Goal: Find specific page/section: Find specific page/section

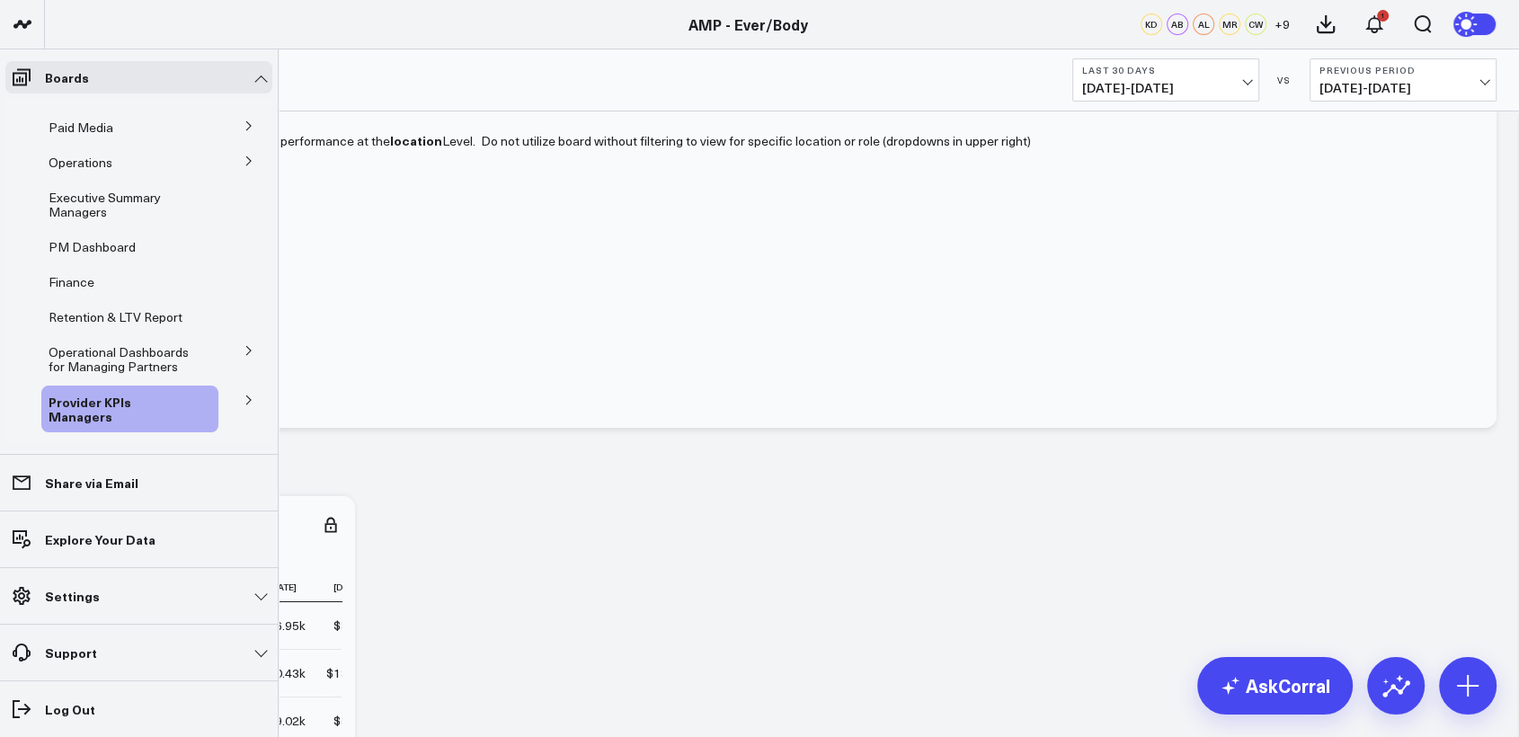
scroll to position [58, 0]
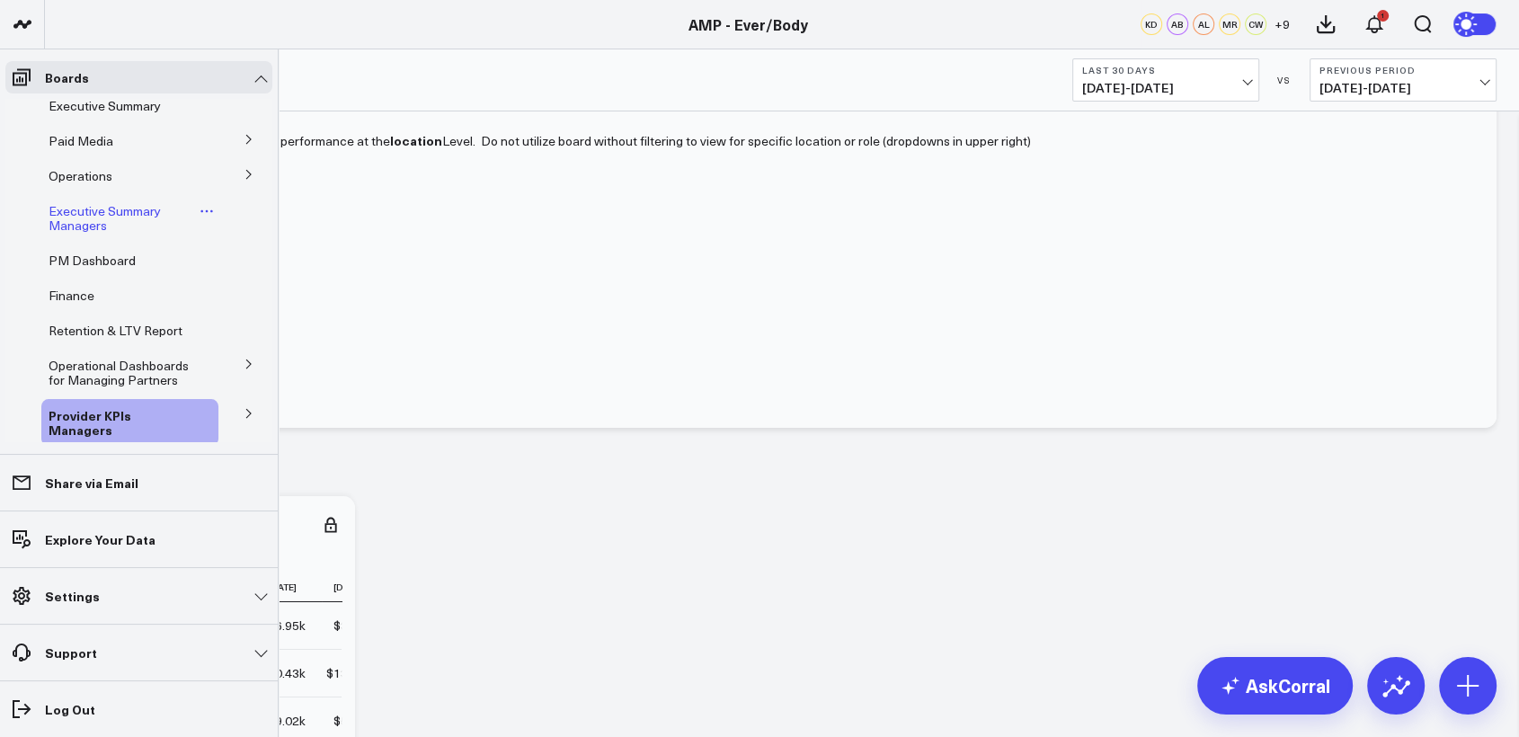
click at [63, 215] on span "Executive Summary Managers" at bounding box center [105, 217] width 112 height 31
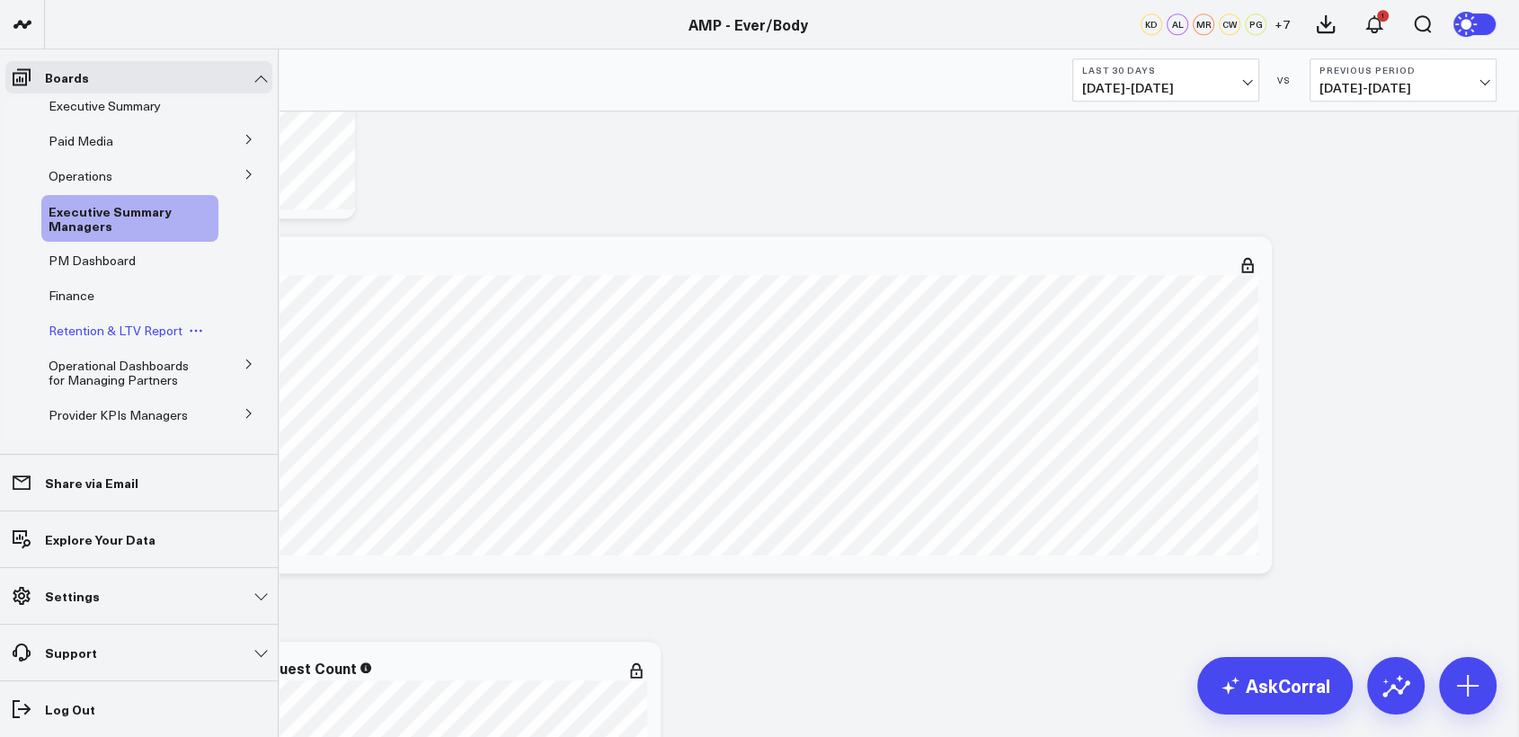
scroll to position [141, 0]
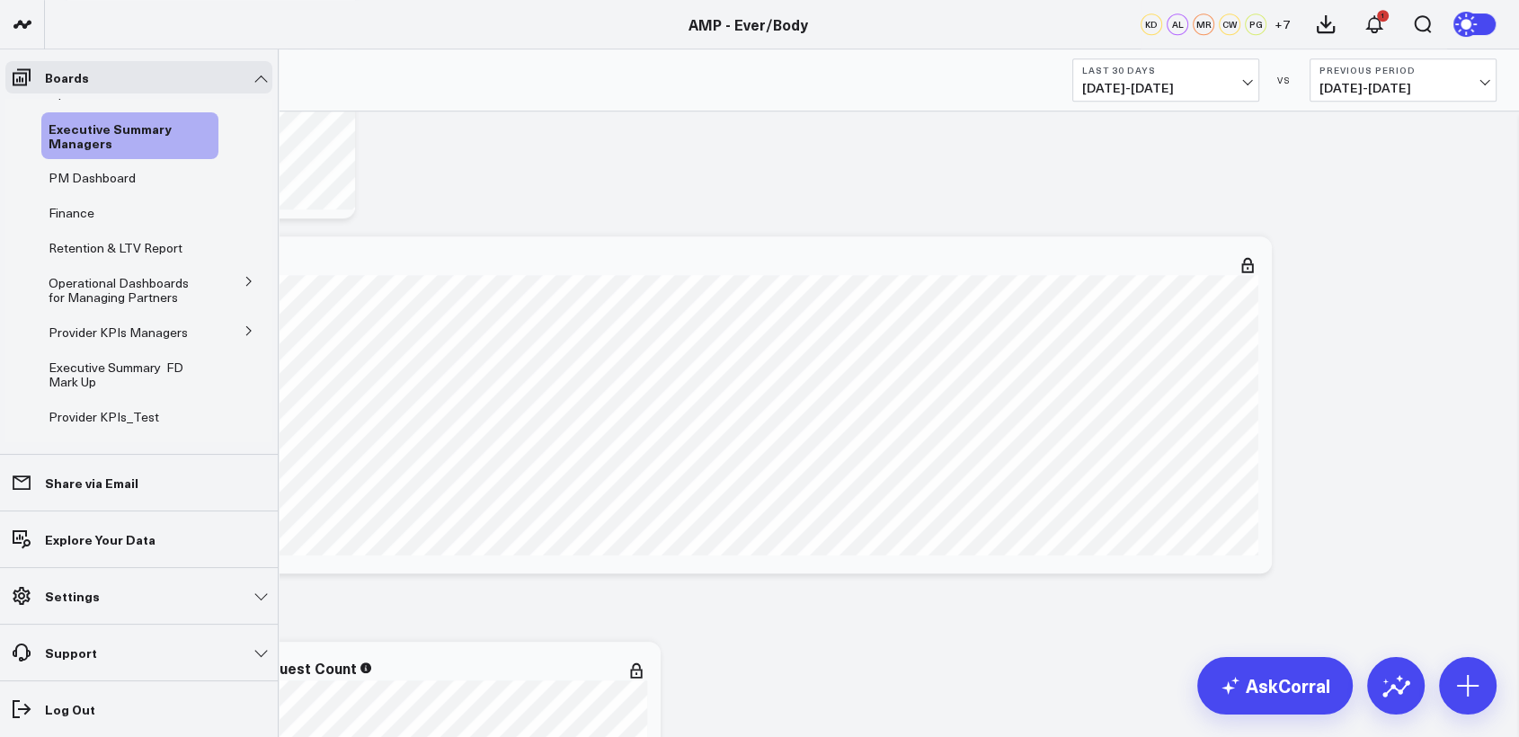
click at [244, 334] on icon at bounding box center [249, 330] width 11 height 11
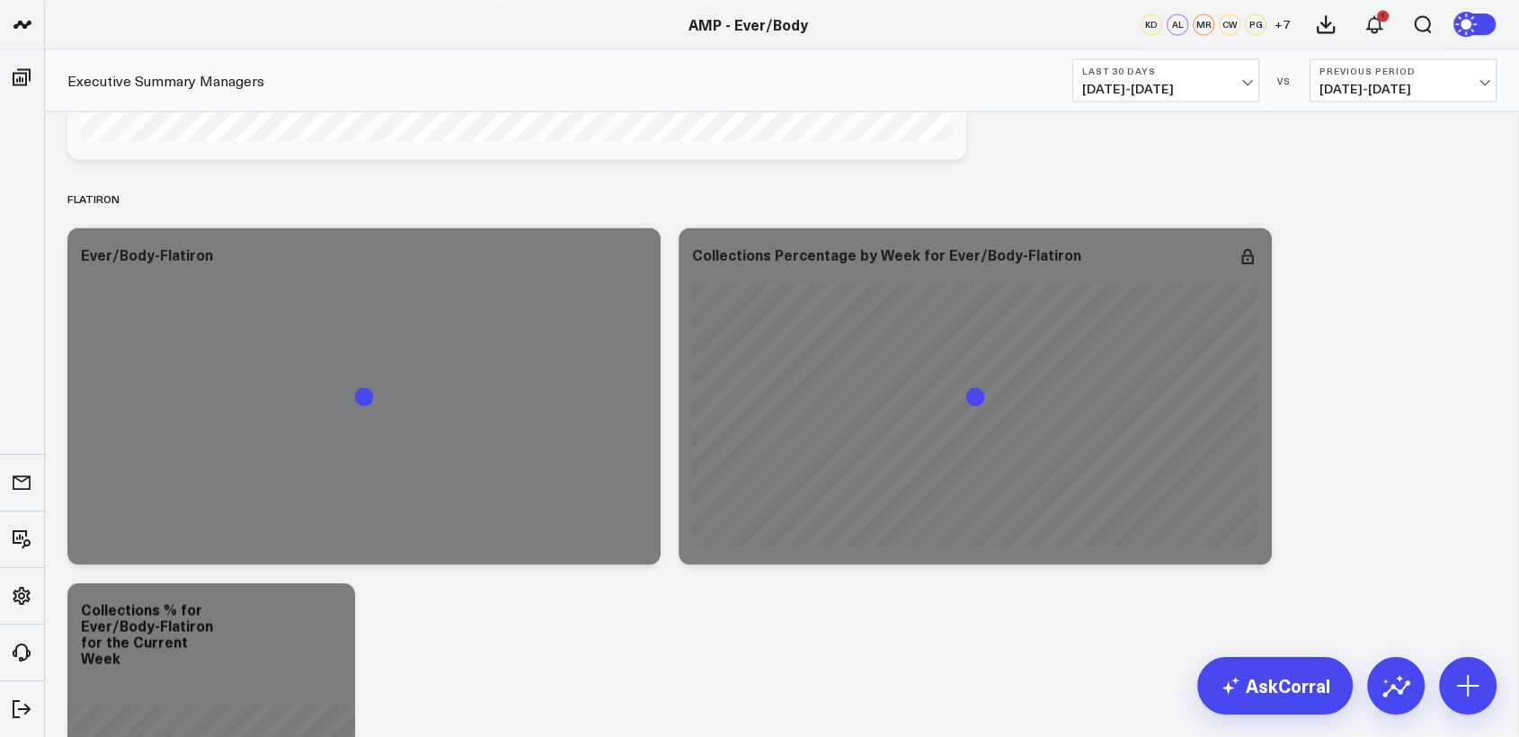
scroll to position [3370, 0]
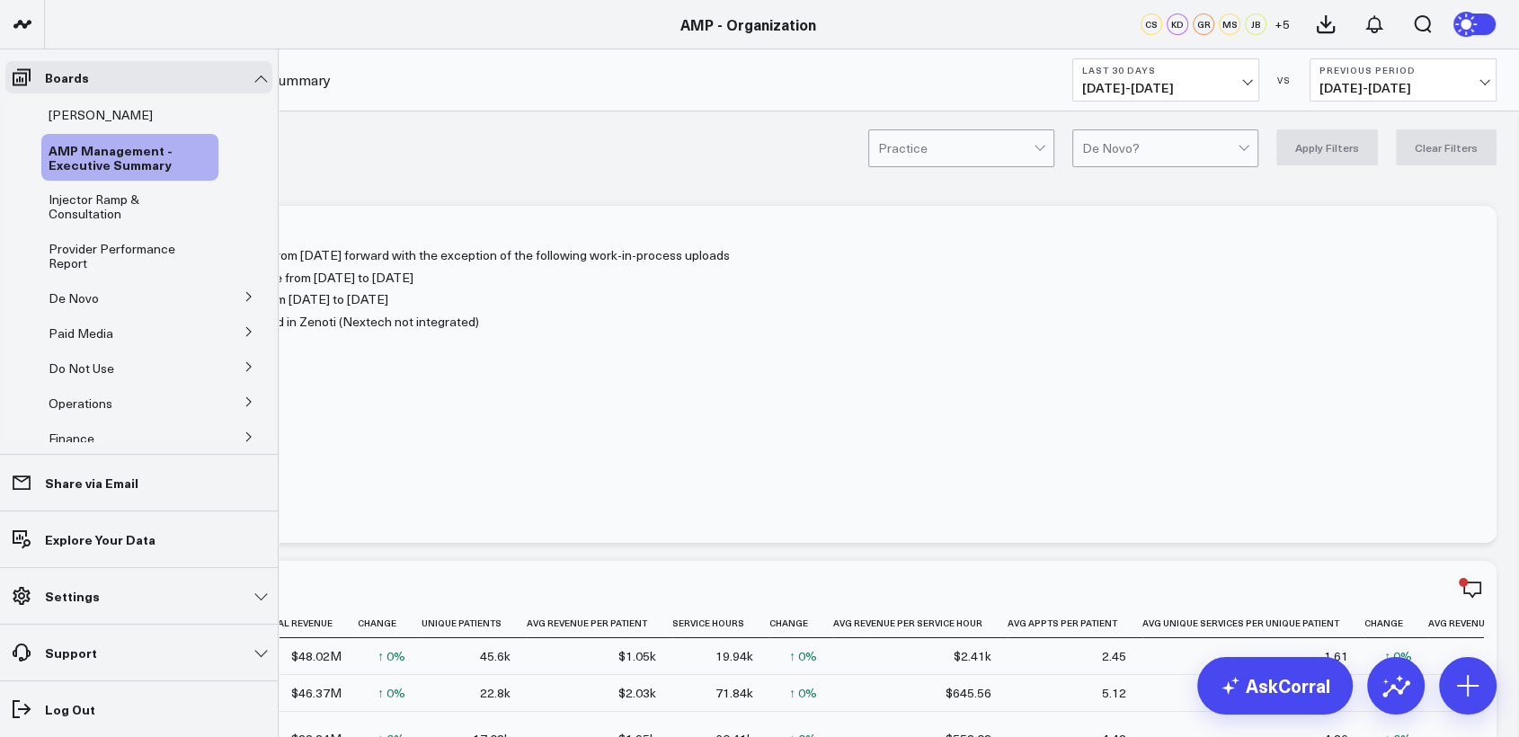
click at [244, 299] on icon at bounding box center [249, 296] width 11 height 11
click at [107, 376] on span "De Novo Charts" at bounding box center [105, 376] width 92 height 17
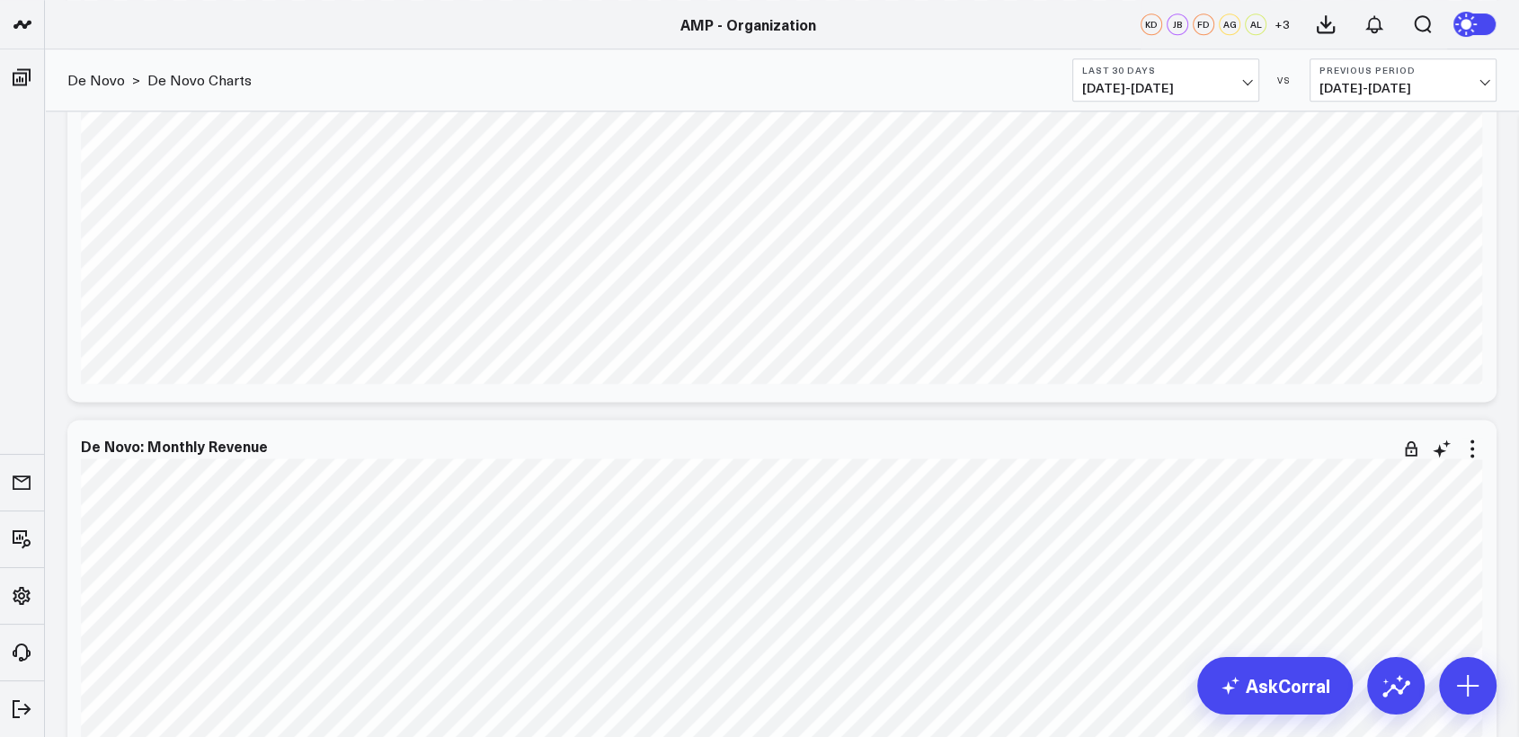
scroll to position [2438, 0]
